Goal: Task Accomplishment & Management: Complete application form

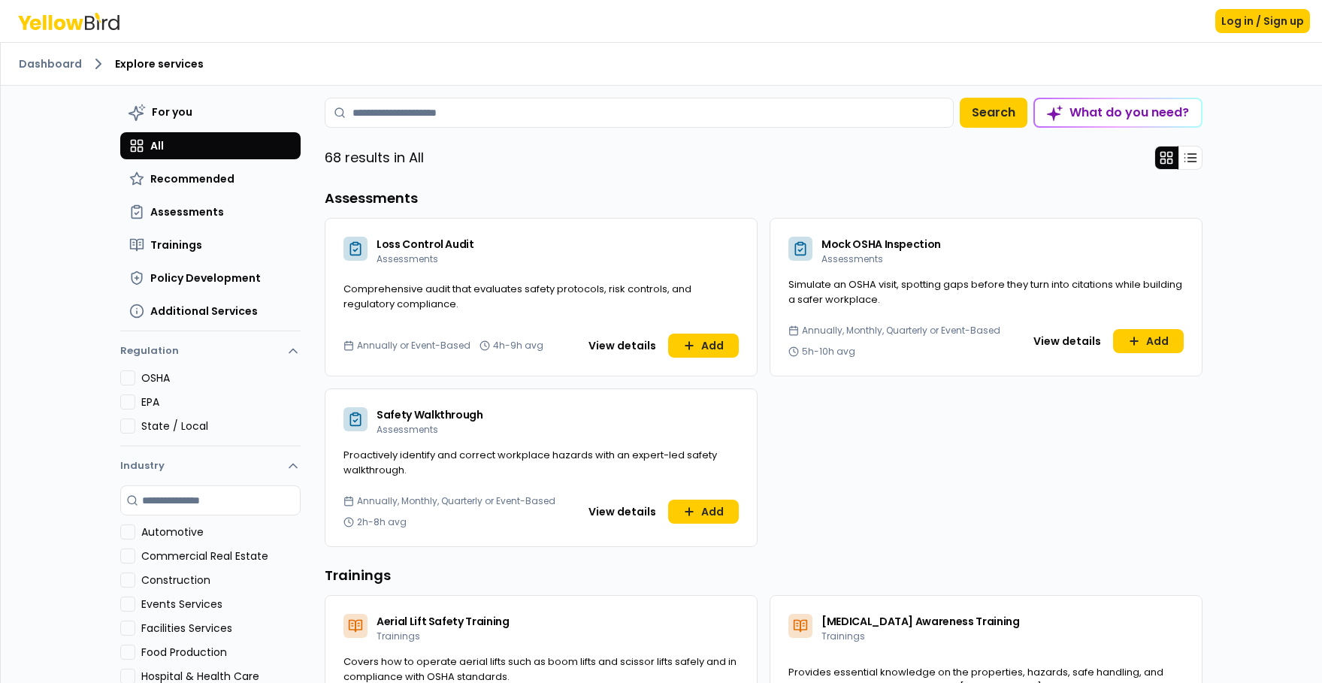
click at [1112, 120] on div "What do you need?" at bounding box center [1118, 112] width 166 height 27
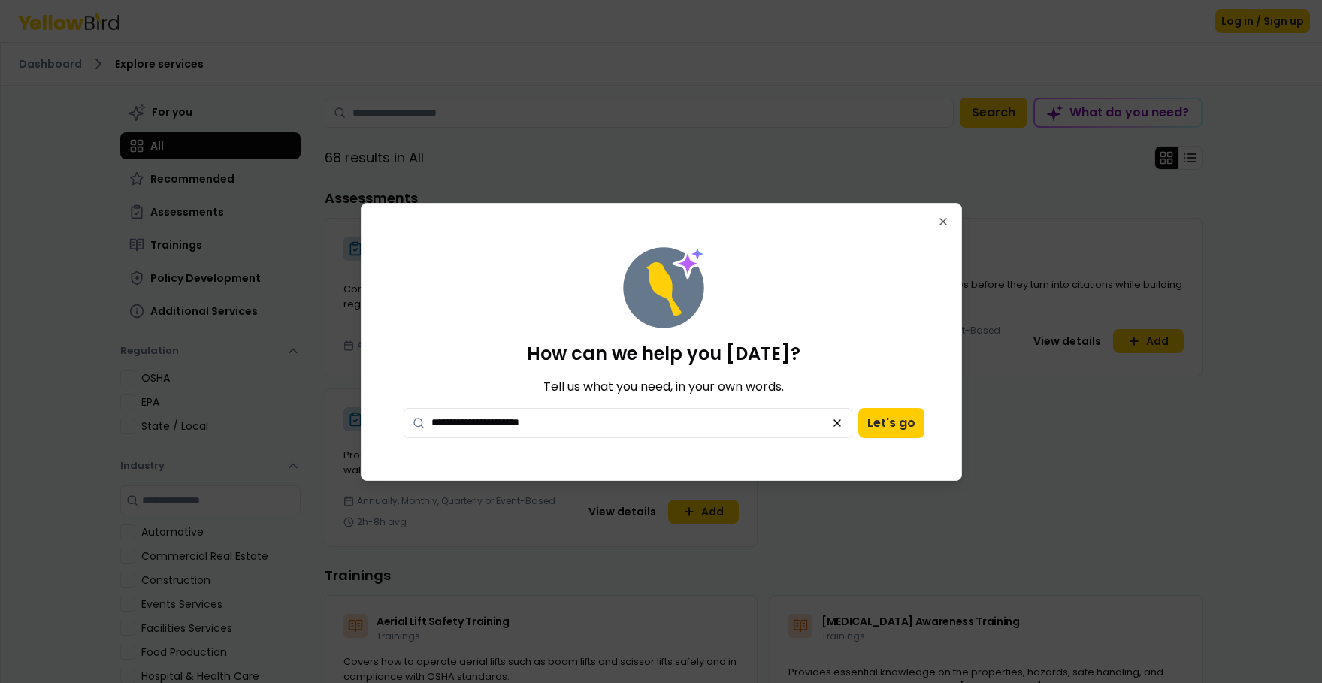
click at [806, 299] on div "**********" at bounding box center [663, 342] width 569 height 240
click at [887, 426] on button "Let's go" at bounding box center [891, 423] width 66 height 30
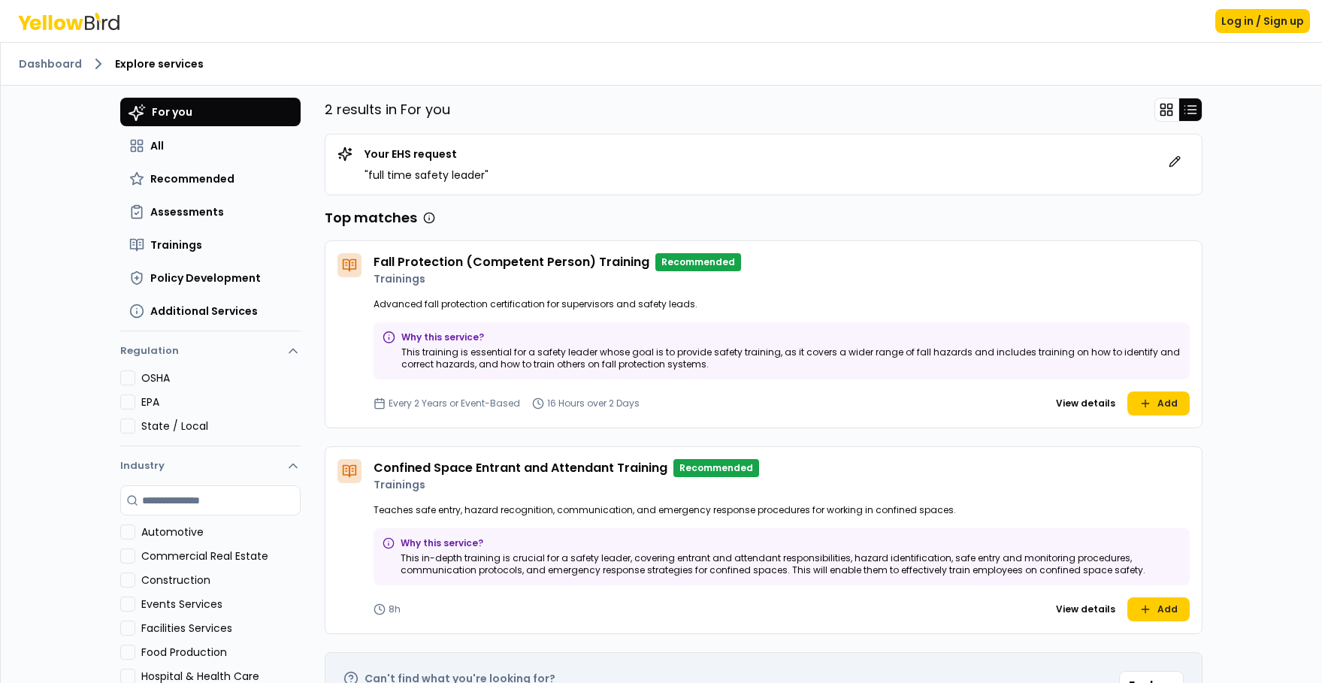
click at [961, 122] on div "2 results in For you Your EHS request " full time safety leader " Top matches F…" at bounding box center [764, 421] width 878 height 646
